Goal: Task Accomplishment & Management: Manage account settings

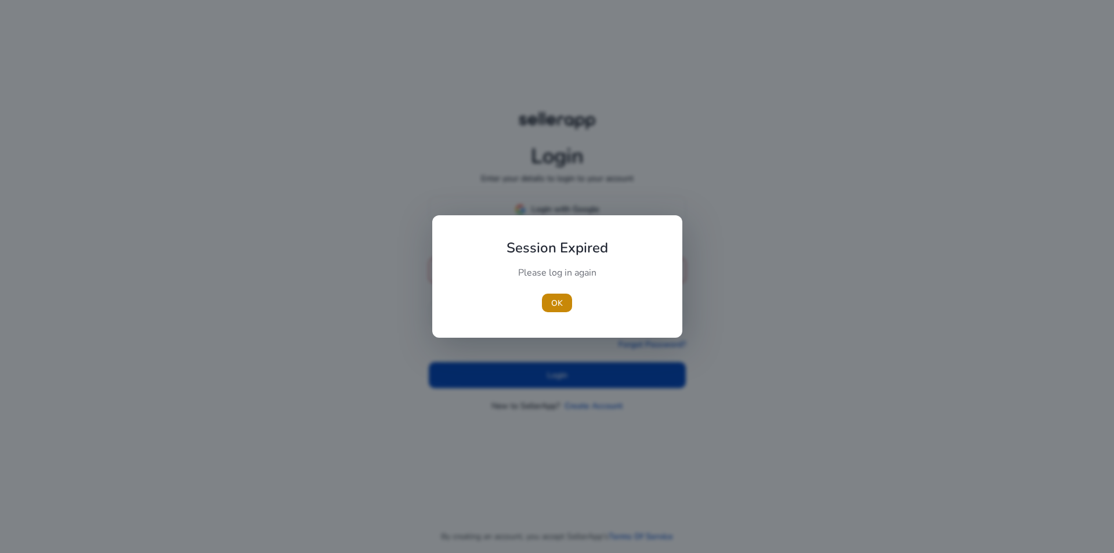
drag, startPoint x: 553, startPoint y: 303, endPoint x: 553, endPoint y: 266, distance: 36.6
click at [553, 302] on span "OK" at bounding box center [557, 303] width 12 height 12
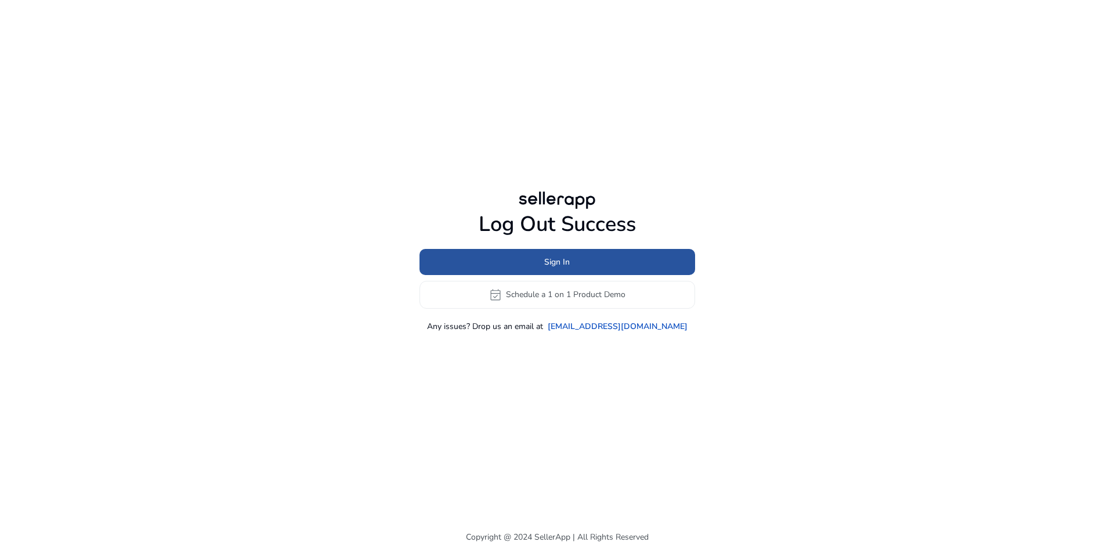
click at [569, 264] on span "Sign In" at bounding box center [557, 262] width 26 height 12
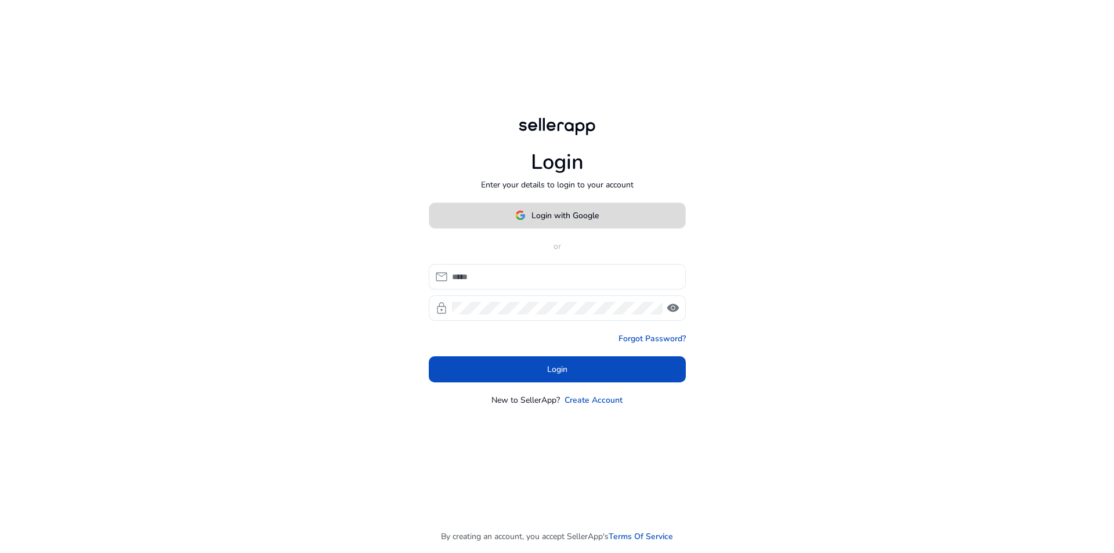
click at [571, 211] on span "Login with Google" at bounding box center [565, 216] width 67 height 12
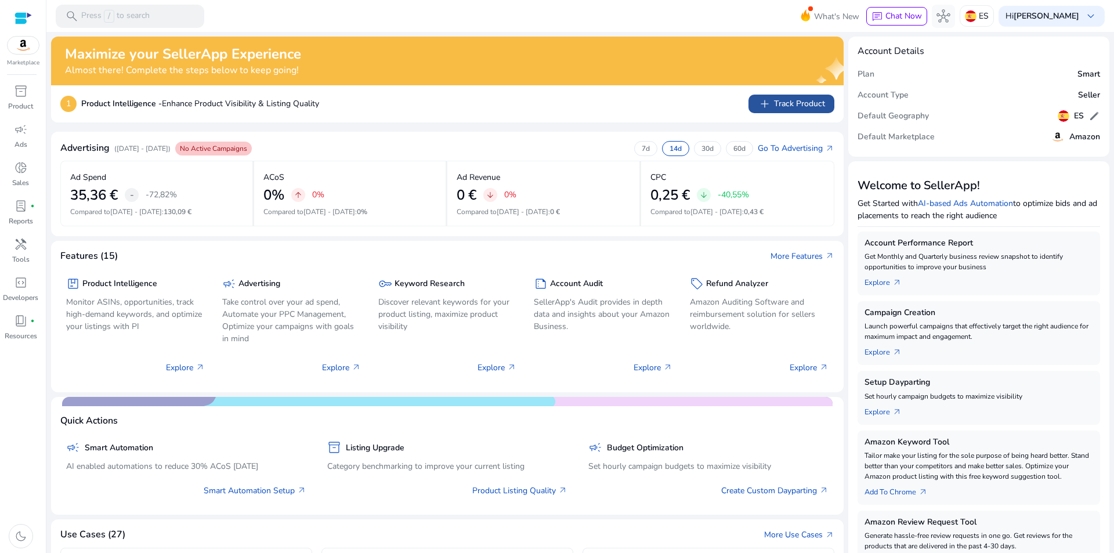
click at [771, 104] on app-icon "add" at bounding box center [766, 104] width 16 height 14
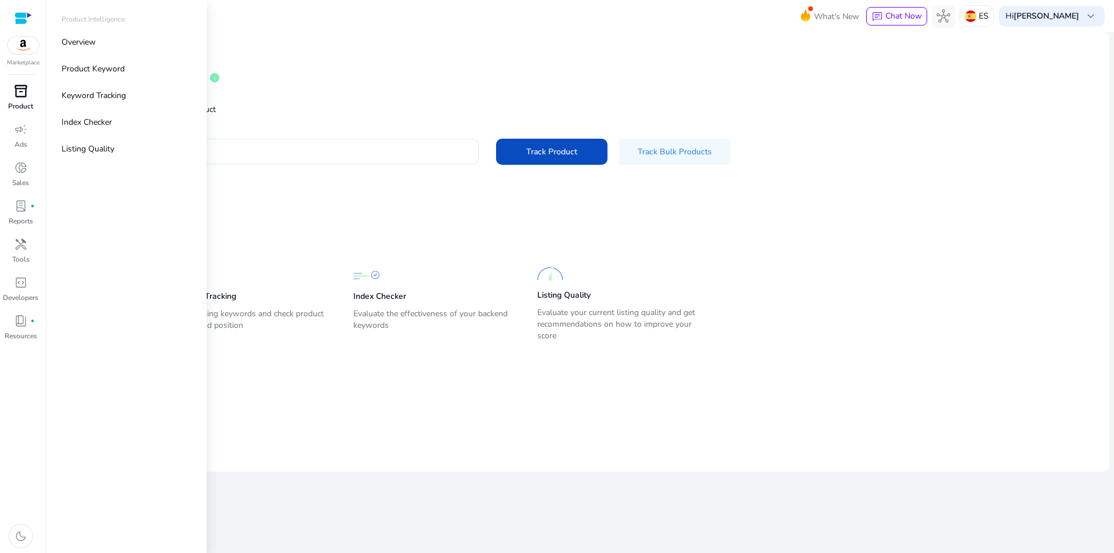
click at [19, 96] on span "inventory_2" at bounding box center [21, 91] width 14 height 14
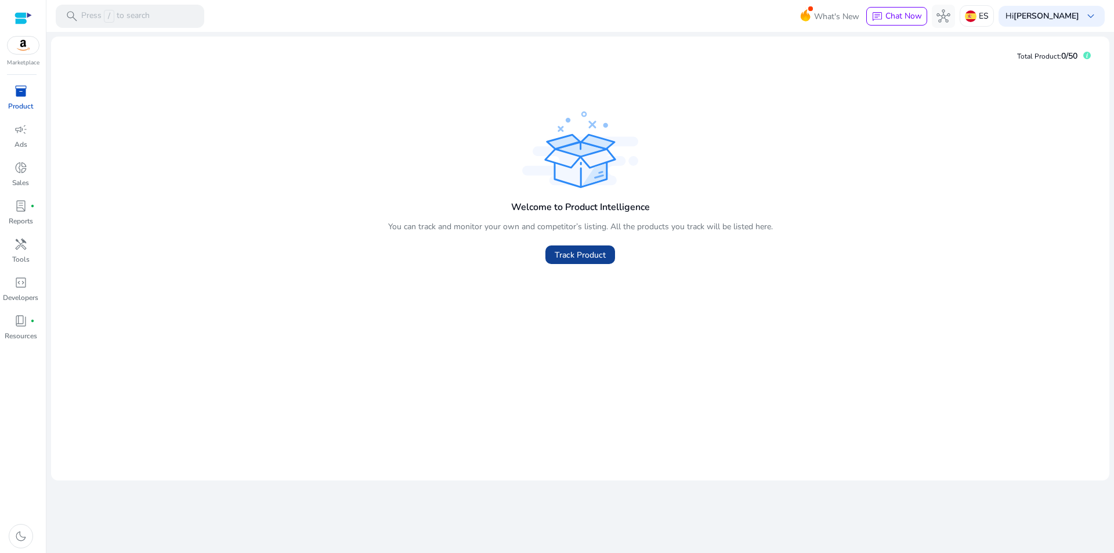
click at [598, 250] on span "Track Product" at bounding box center [580, 255] width 51 height 12
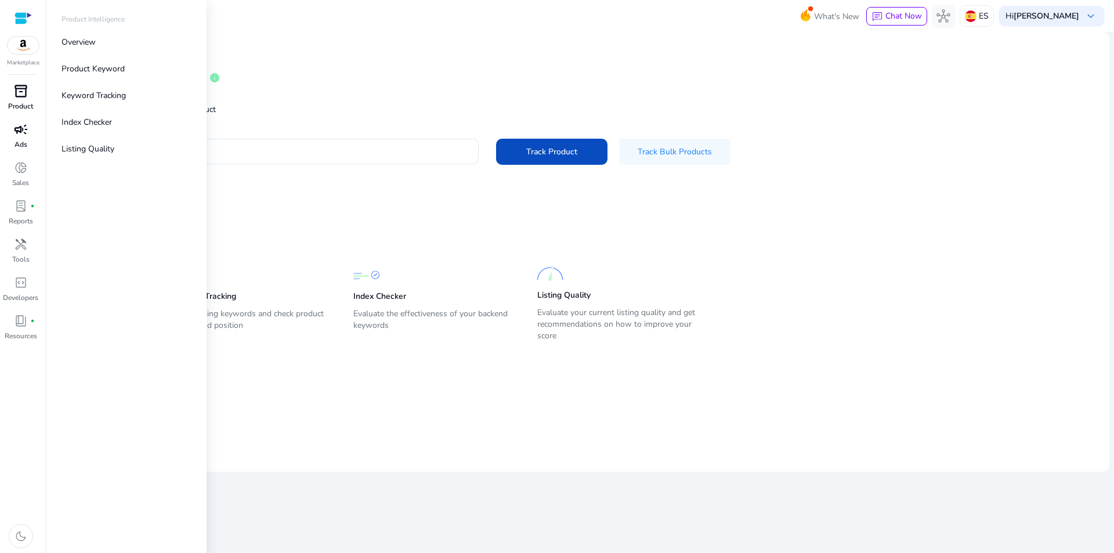
click at [16, 128] on span "campaign" at bounding box center [21, 129] width 14 height 14
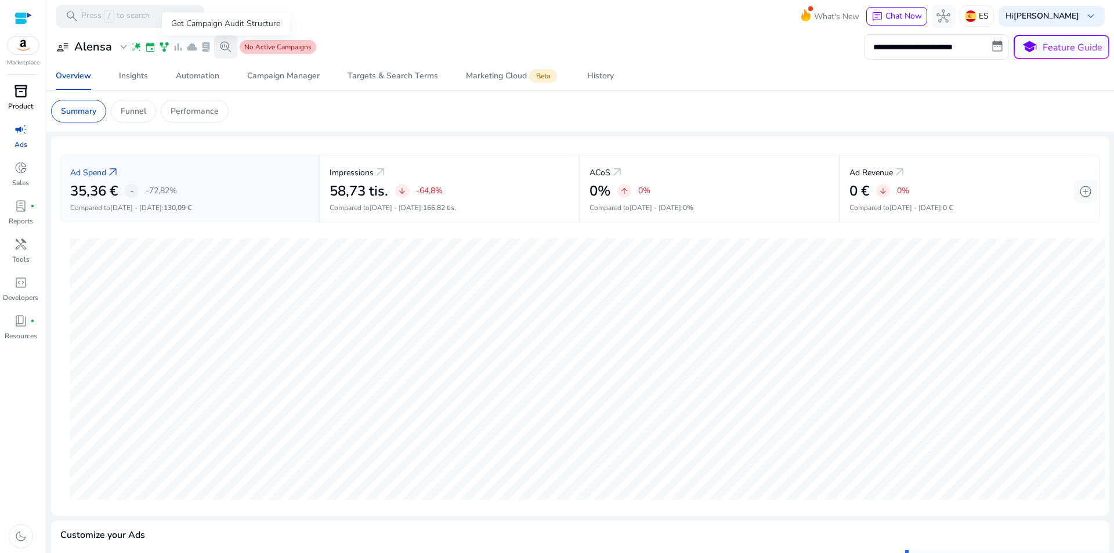
click at [223, 45] on span "search_insights" at bounding box center [226, 47] width 14 height 14
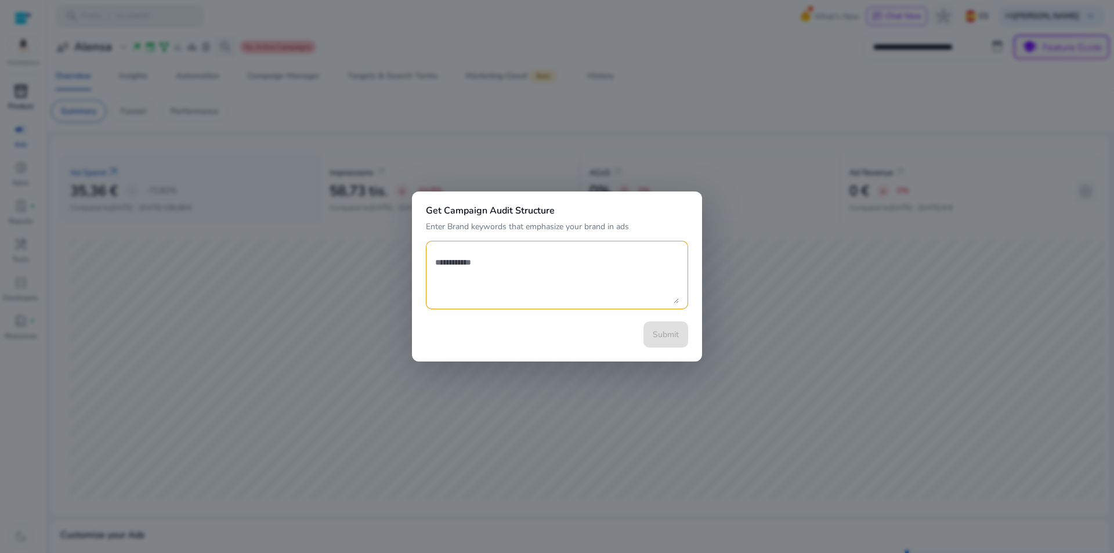
click at [699, 172] on div at bounding box center [557, 276] width 1114 height 553
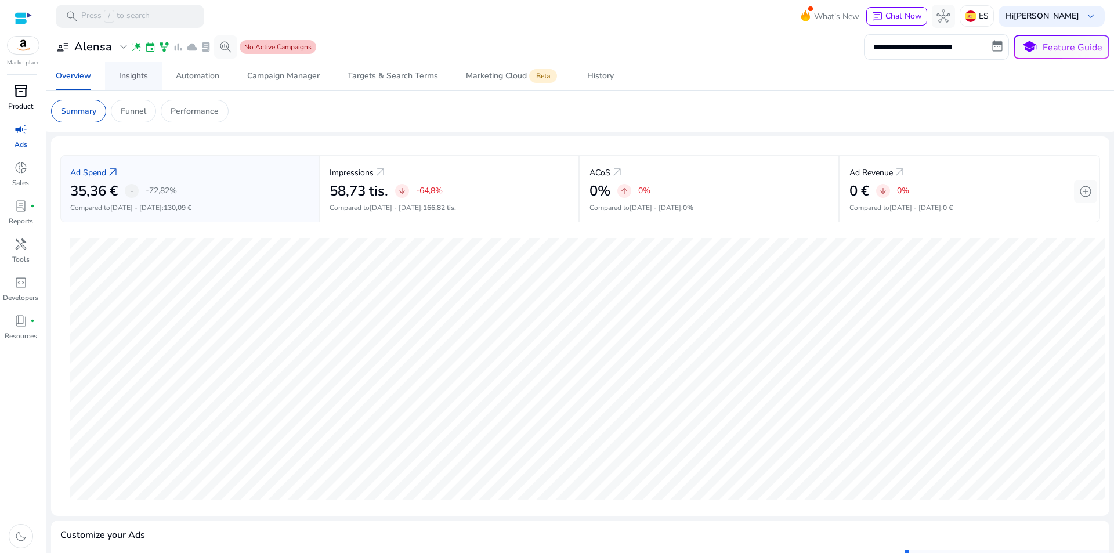
click at [130, 80] on div "Insights" at bounding box center [133, 76] width 29 height 8
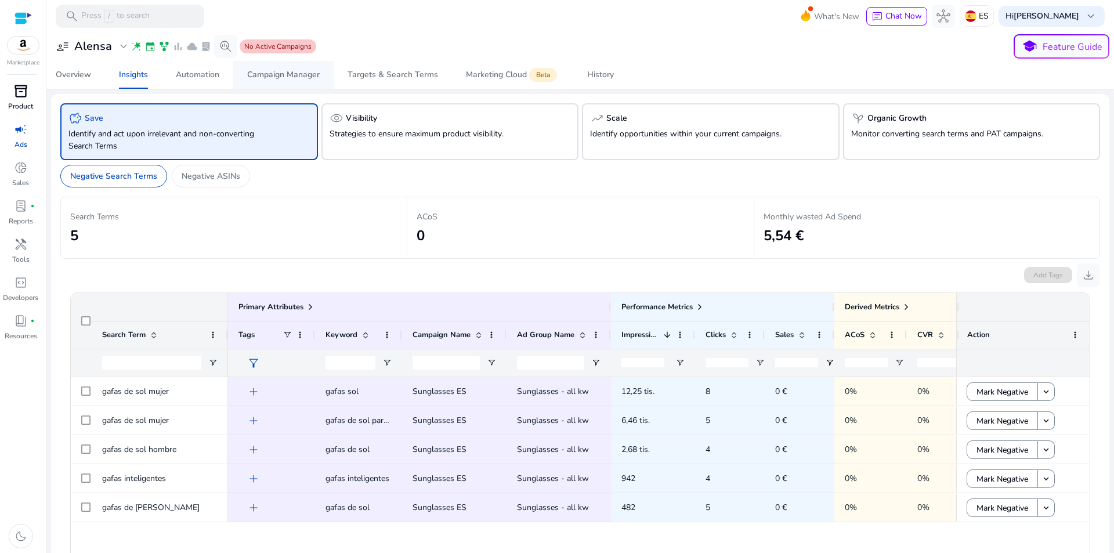
click at [288, 74] on div "Campaign Manager" at bounding box center [283, 75] width 73 height 8
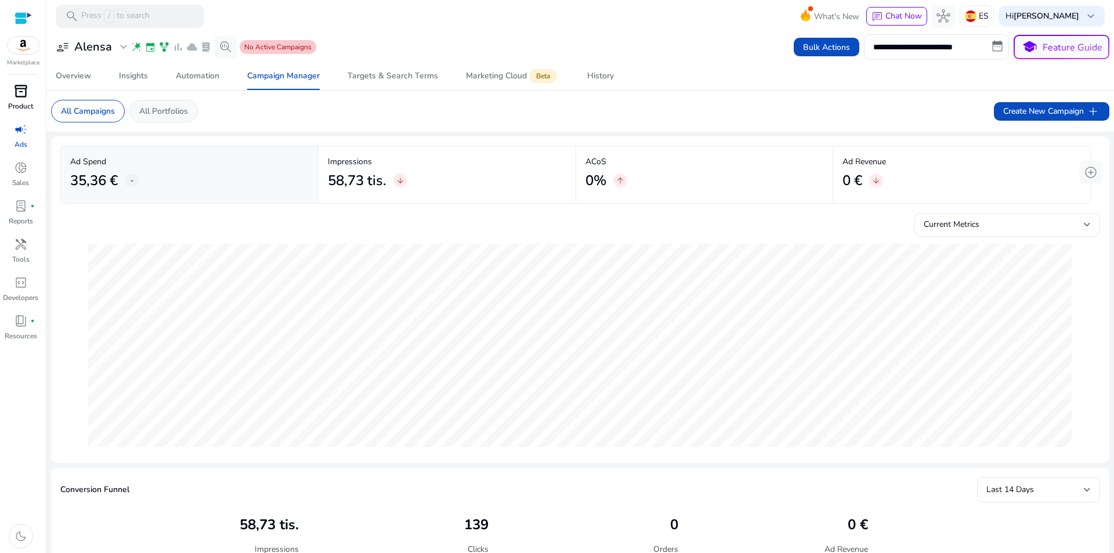
click at [176, 109] on p "All Portfolios" at bounding box center [163, 111] width 49 height 12
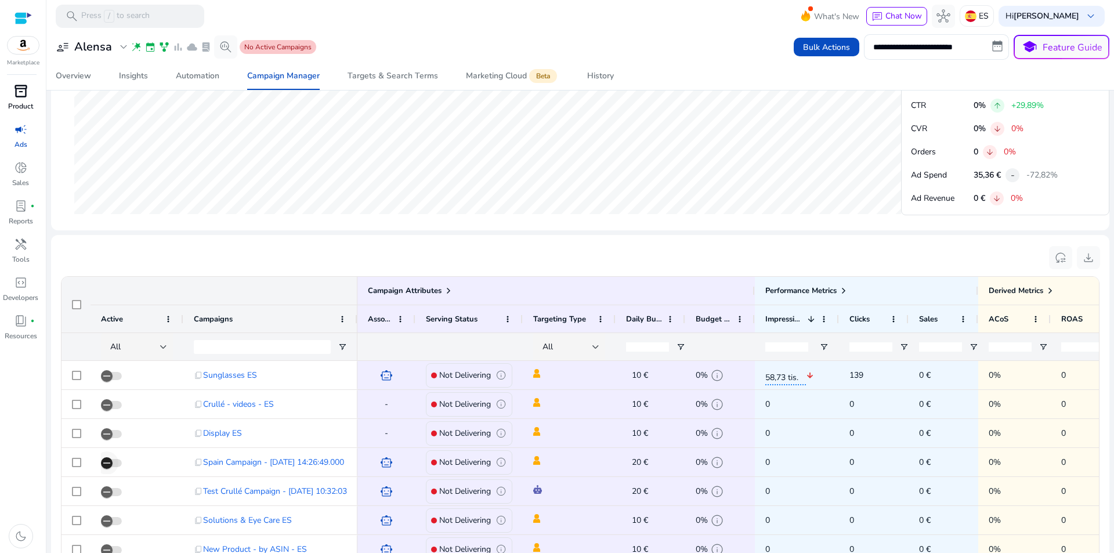
scroll to position [785, 0]
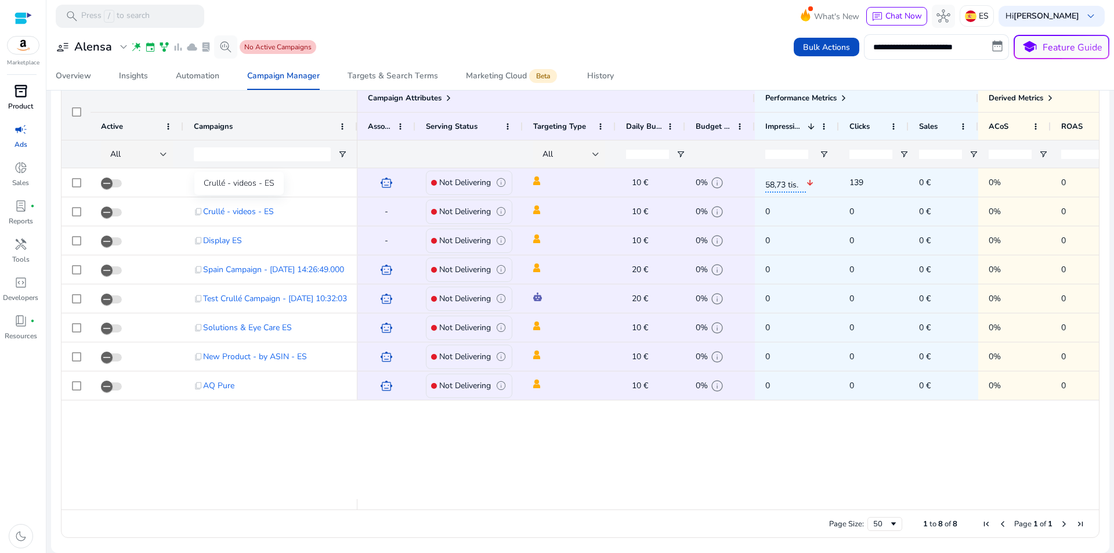
click at [241, 182] on div "Crullé - videos - ES" at bounding box center [238, 183] width 89 height 23
click at [268, 181] on div "Crullé - videos - ES" at bounding box center [238, 183] width 89 height 23
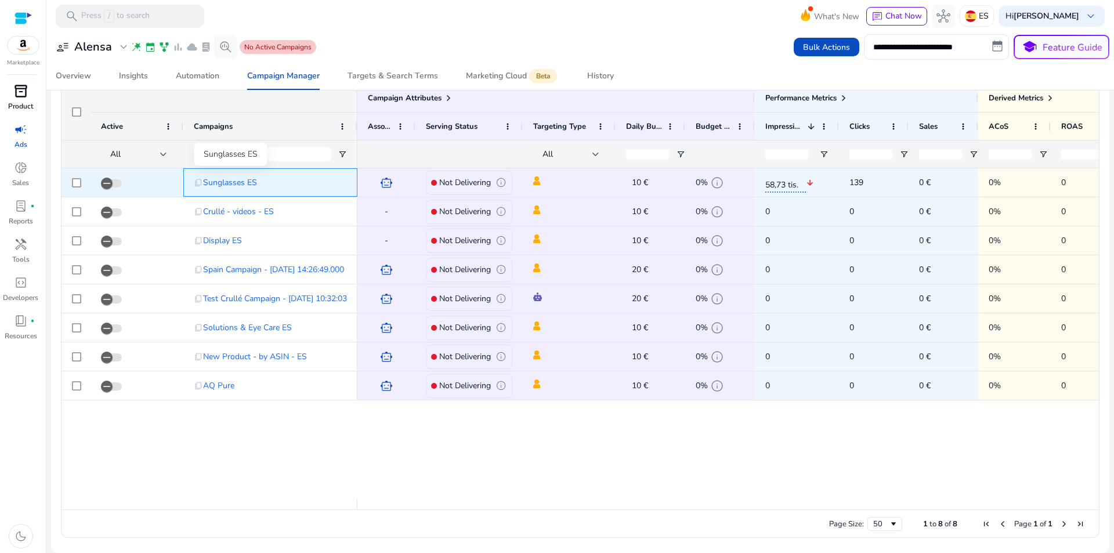
click at [243, 180] on span "Sunglasses ES" at bounding box center [230, 183] width 54 height 24
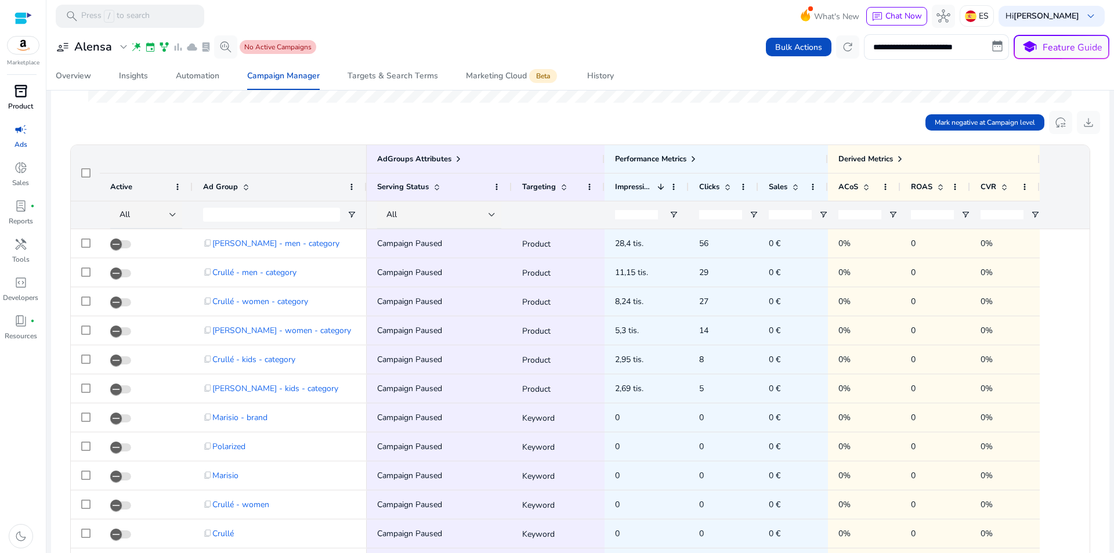
scroll to position [58, 0]
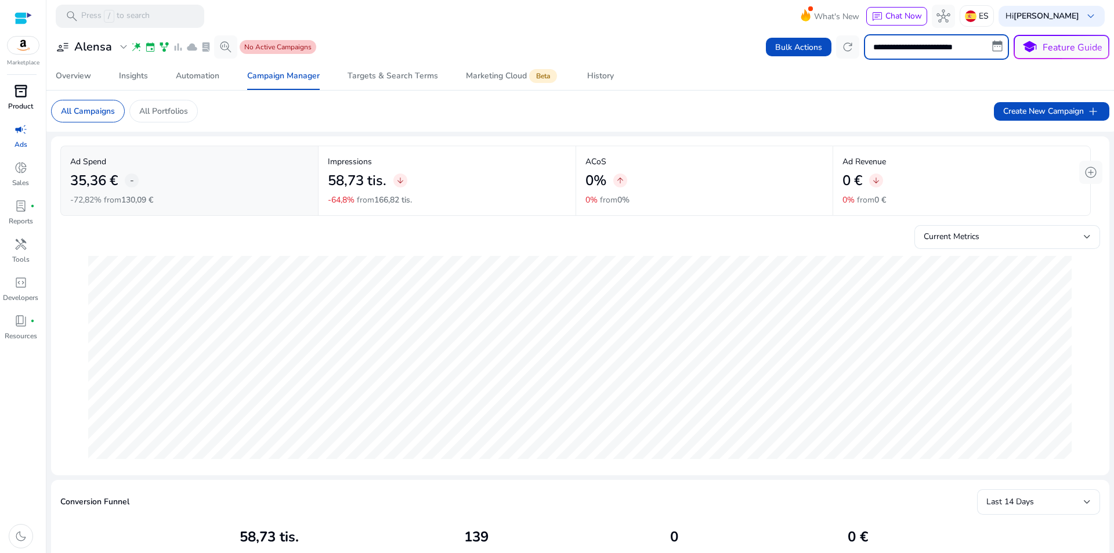
click at [908, 45] on input "**********" at bounding box center [936, 47] width 145 height 26
select select "*"
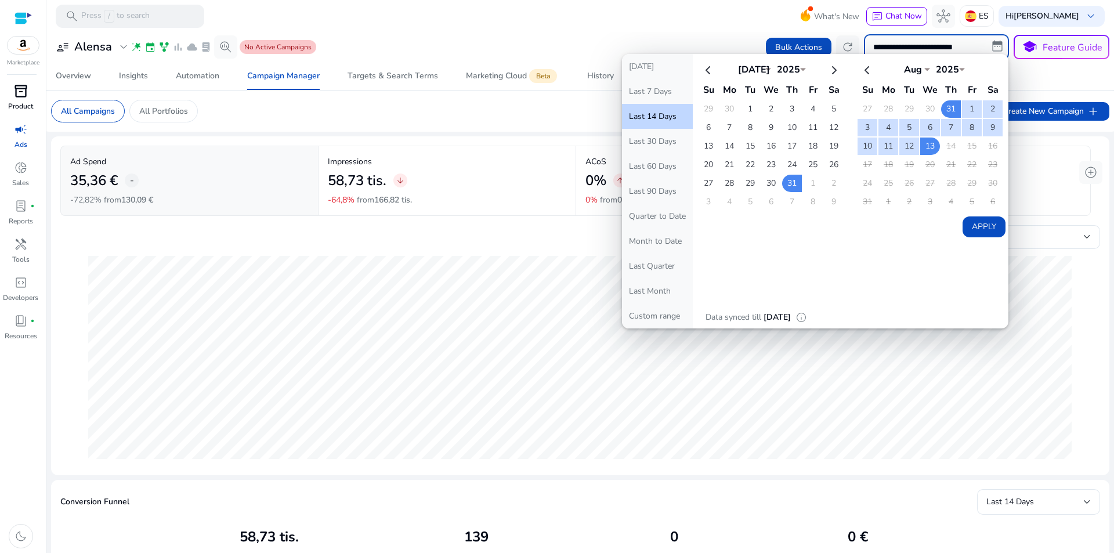
click at [575, 42] on div "**********" at bounding box center [580, 47] width 1059 height 26
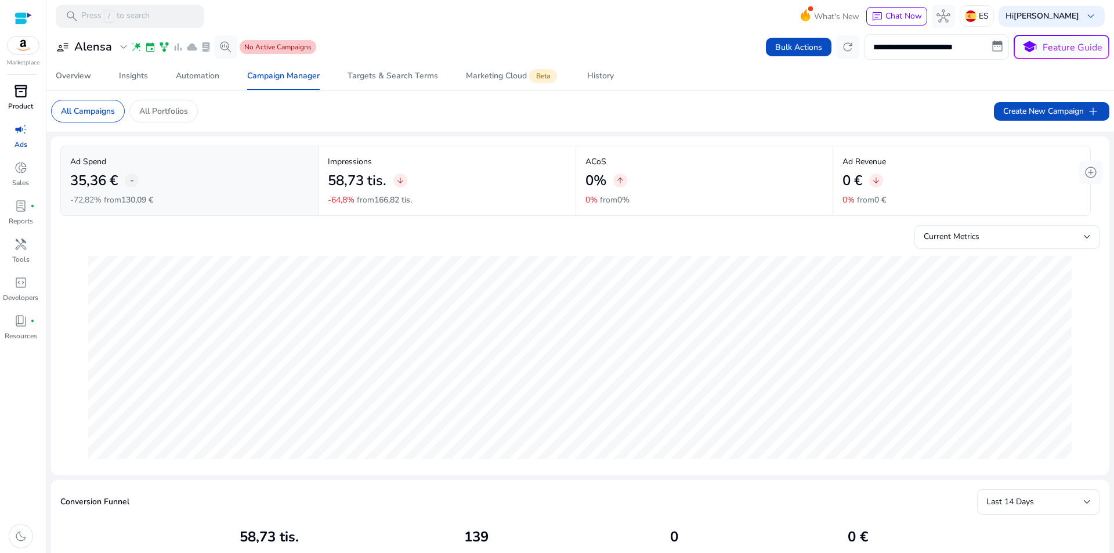
click at [910, 47] on input "**********" at bounding box center [936, 47] width 145 height 26
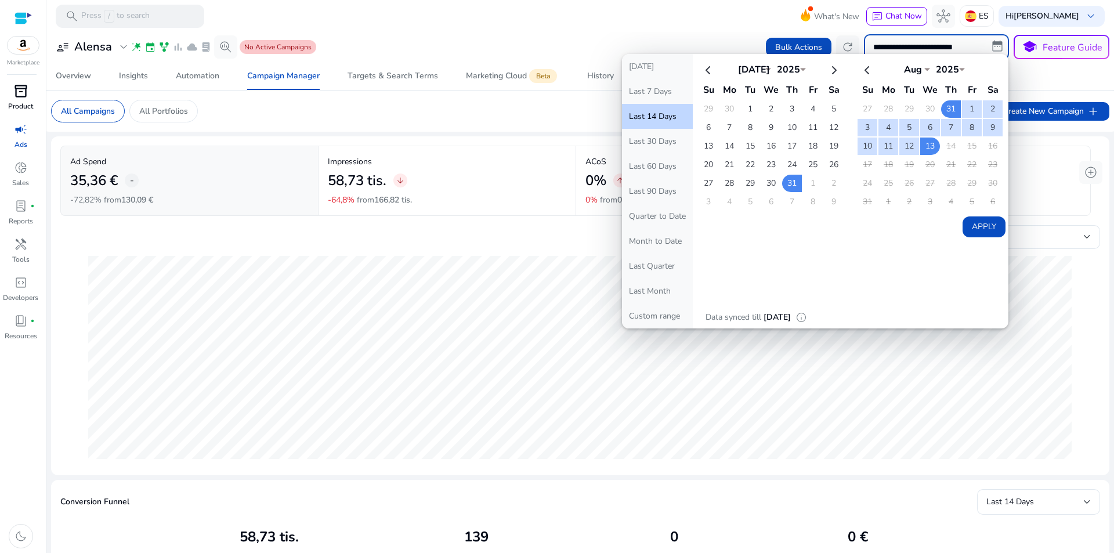
click at [626, 20] on mat-toolbar "search Press / to search What's New chat Chat Now hub ES Hi [PERSON_NAME] keybo…" at bounding box center [580, 16] width 1068 height 32
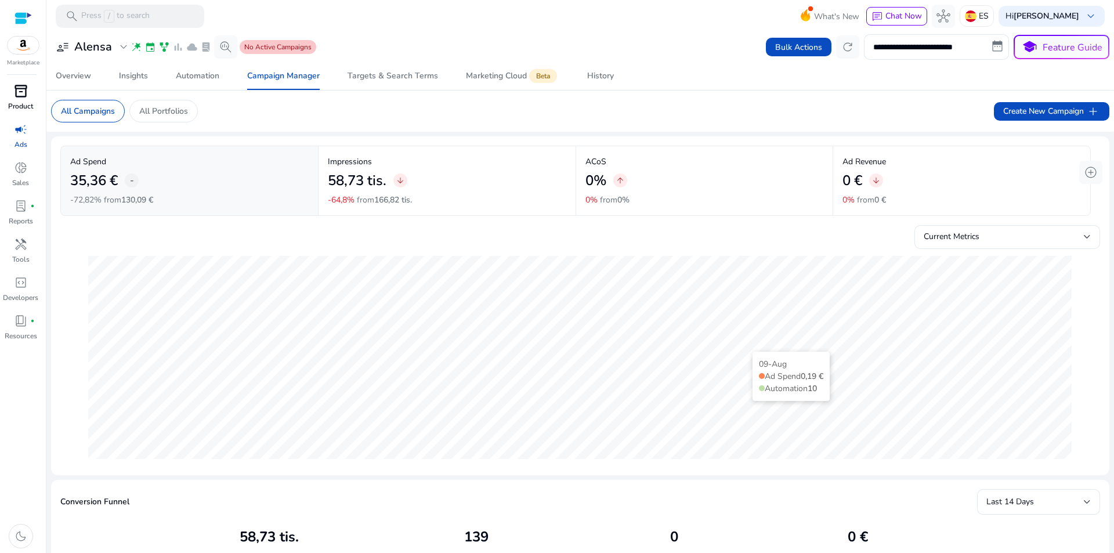
scroll to position [290, 0]
